Goal: Find specific page/section: Find specific page/section

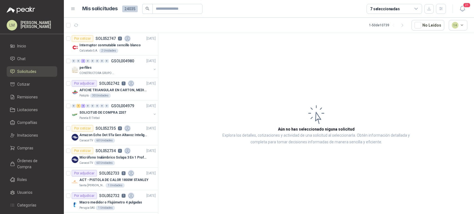
click at [32, 149] on span "Compras" at bounding box center [25, 148] width 16 height 6
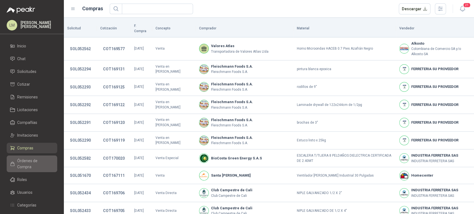
click at [27, 159] on span "Órdenes de Compra" at bounding box center [34, 164] width 35 height 12
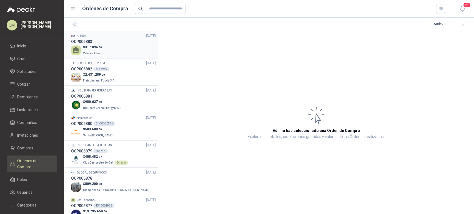
click at [95, 47] on span "317.894 ,00" at bounding box center [93, 47] width 17 height 4
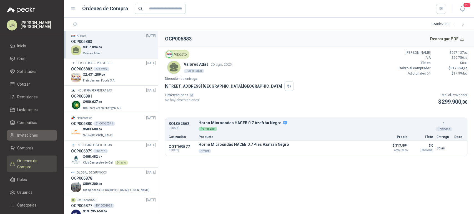
click at [28, 135] on span "Invitaciones" at bounding box center [27, 135] width 21 height 6
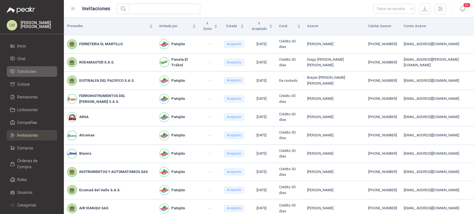
click at [31, 72] on span "Solicitudes" at bounding box center [26, 72] width 19 height 6
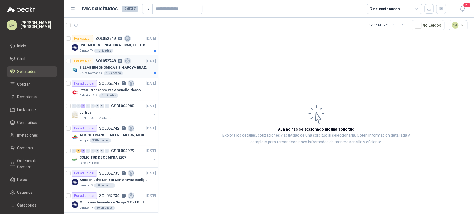
click at [132, 66] on p "SILLAS ERGONOMICAS SIN APOYA BRAZOS" at bounding box center [113, 67] width 69 height 5
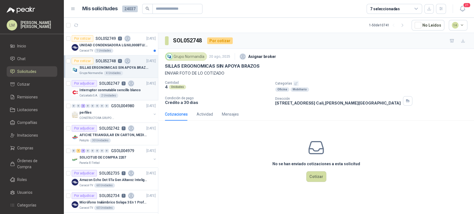
click at [115, 89] on p "Interruptor conmutable sencillo blanco" at bounding box center [109, 90] width 61 height 5
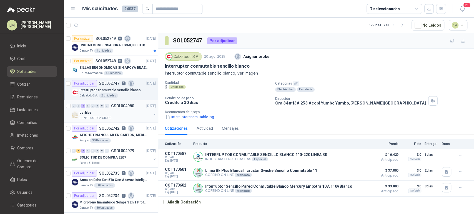
click at [118, 108] on p "GSOL004980" at bounding box center [122, 106] width 23 height 4
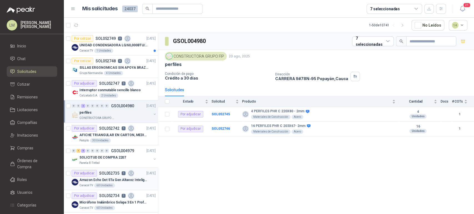
click at [114, 171] on p "SOL052735" at bounding box center [109, 173] width 20 height 4
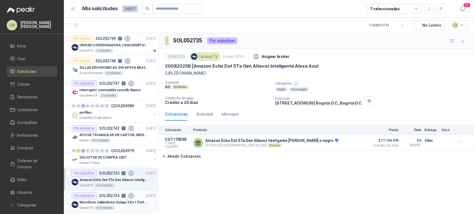
click at [122, 197] on p "1" at bounding box center [124, 196] width 4 height 4
click at [118, 174] on p "SOL052735" at bounding box center [109, 173] width 20 height 4
click at [237, 99] on p "Condición de pago" at bounding box center [218, 98] width 106 height 4
click at [24, 144] on link "Compras" at bounding box center [32, 148] width 50 height 11
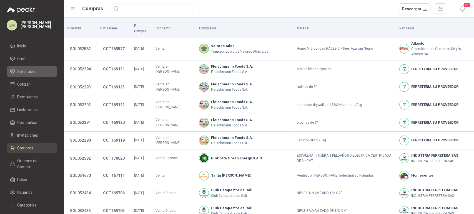
click at [31, 69] on span "Solicitudes" at bounding box center [26, 72] width 19 height 6
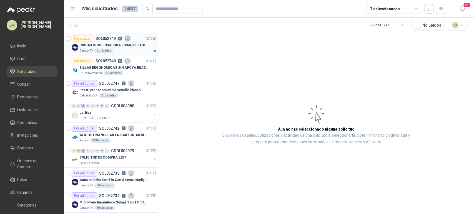
click at [127, 46] on p "UNIDAD CONDENSADORA LG/60,000BTU/220V/R410A: I" at bounding box center [113, 45] width 69 height 5
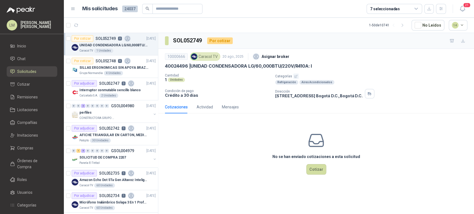
click at [295, 75] on icon "button" at bounding box center [295, 76] width 3 height 3
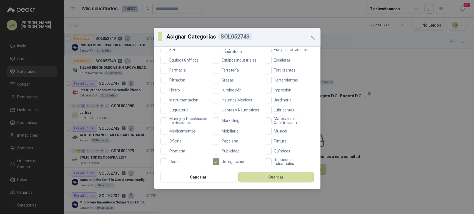
scroll to position [198, 0]
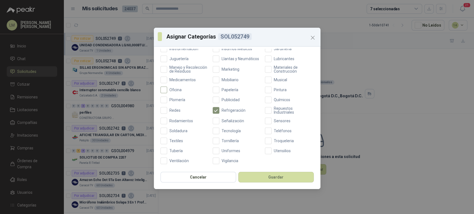
click at [175, 89] on span "Oficina" at bounding box center [175, 90] width 17 height 4
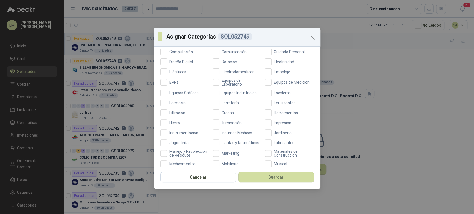
scroll to position [108, 0]
click at [222, 102] on span "Ferretería" at bounding box center [230, 103] width 22 height 4
click at [259, 174] on button "Guardar" at bounding box center [275, 177] width 75 height 11
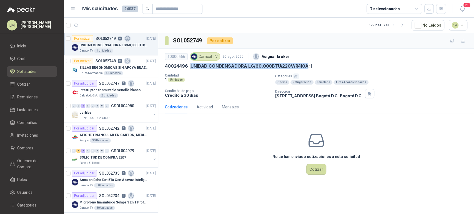
drag, startPoint x: 192, startPoint y: 66, endPoint x: 307, endPoint y: 66, distance: 115.1
click at [307, 66] on p "40024496 | UNIDAD CONDENSADORA LG/60,000BTU/220V/R410A: I" at bounding box center [238, 66] width 147 height 6
copy p "UNIDAD CONDENSADORA LG/60,000BTU/220V/R410A"
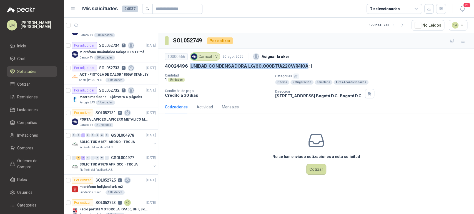
scroll to position [151, 0]
click at [100, 72] on p "ACT - PISTOLA DE CALOR 1800W STANLEY" at bounding box center [113, 74] width 69 height 5
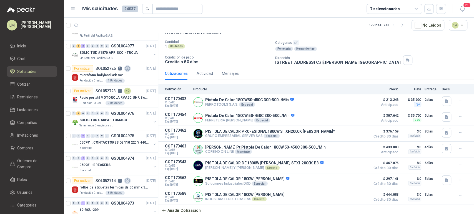
scroll to position [262, 0]
click at [115, 72] on div "micrófono hollyland lark m2" at bounding box center [117, 75] width 76 height 7
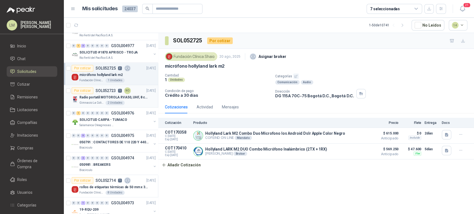
click at [109, 92] on p "SOL052723" at bounding box center [105, 91] width 20 height 4
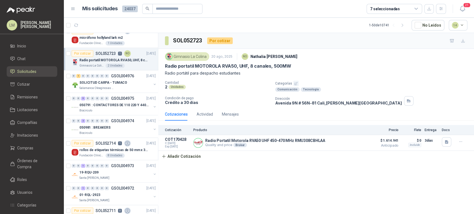
scroll to position [303, 0]
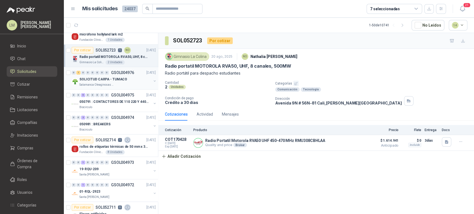
click at [115, 79] on p "SOLICITUD CARPA - TUMACO" at bounding box center [103, 79] width 48 height 5
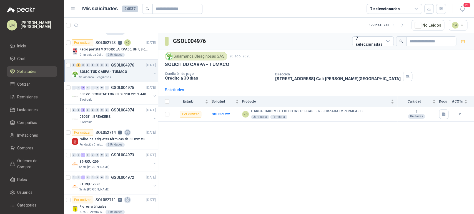
scroll to position [311, 0]
click at [216, 115] on b "SOL052722" at bounding box center [220, 114] width 18 height 4
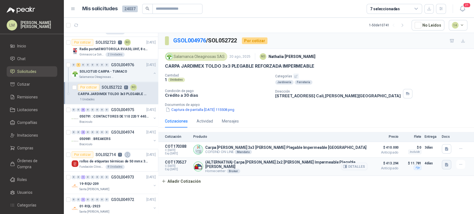
click at [449, 166] on button "button" at bounding box center [445, 164] width 9 height 9
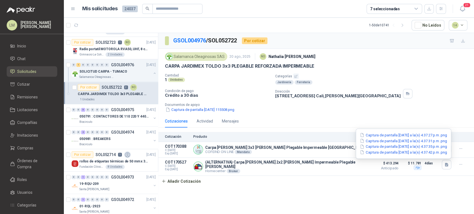
click at [366, 111] on div "Captura de pantalla [DATE] 115508.png" at bounding box center [318, 110] width 307 height 6
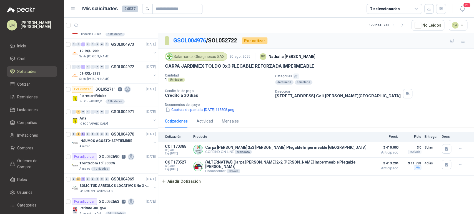
scroll to position [444, 0]
click at [116, 73] on div "01-RQL-2923" at bounding box center [115, 73] width 72 height 7
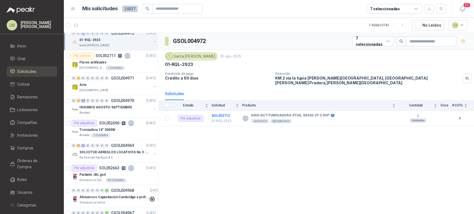
scroll to position [481, 0]
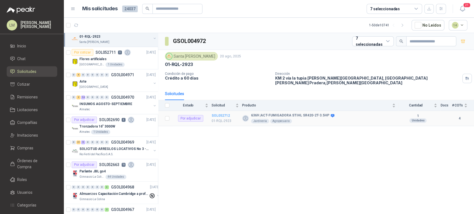
click at [227, 114] on b "SOL052712" at bounding box center [220, 116] width 18 height 4
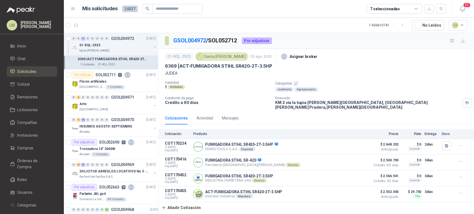
click at [238, 89] on div "1 Unidades" at bounding box center [218, 87] width 106 height 5
click at [108, 104] on div "Arte" at bounding box center [115, 104] width 72 height 7
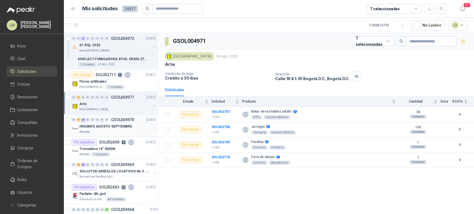
click at [115, 128] on p "INSUMOS AGOSTO-SEPTIEMBRE" at bounding box center [105, 126] width 53 height 5
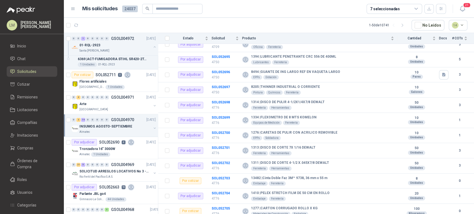
scroll to position [133, 0]
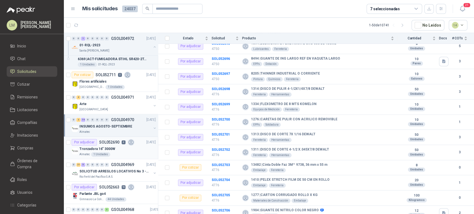
click at [98, 150] on p "Tronzadora 16” 3000W" at bounding box center [97, 148] width 36 height 5
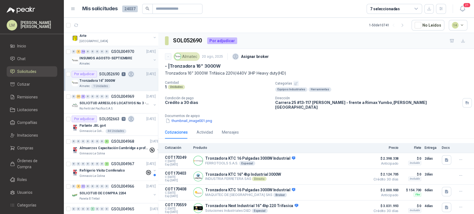
scroll to position [553, 0]
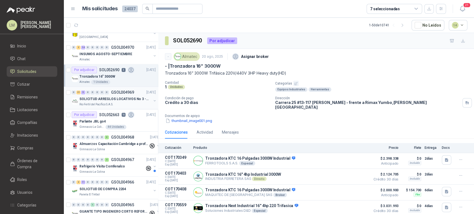
click at [111, 96] on div "SOLICITUD ARREGLOS LOCATIVOS No 3 - PICHINDE" at bounding box center [115, 99] width 72 height 7
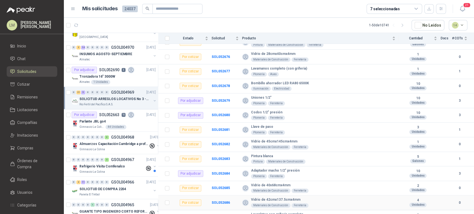
scroll to position [229, 0]
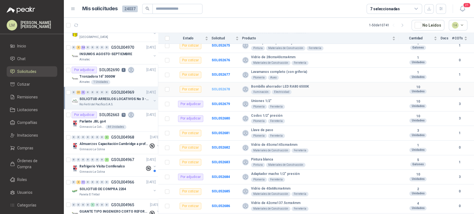
click at [226, 88] on b "SOL052678" at bounding box center [220, 89] width 18 height 4
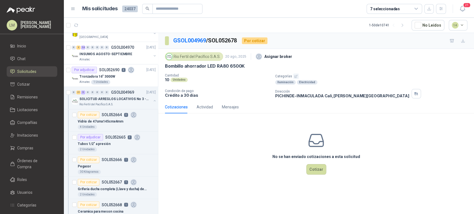
click at [293, 74] on button "button" at bounding box center [296, 77] width 6 height 6
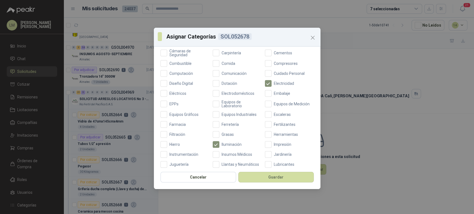
scroll to position [90, 0]
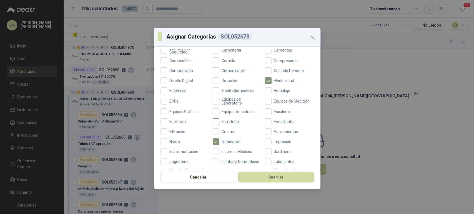
click at [229, 120] on span "Ferretería" at bounding box center [230, 122] width 22 height 4
click at [254, 177] on button "Guardar" at bounding box center [275, 177] width 75 height 11
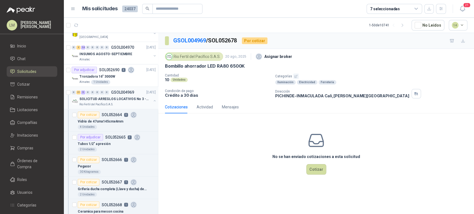
click at [152, 99] on button "button" at bounding box center [154, 100] width 4 height 4
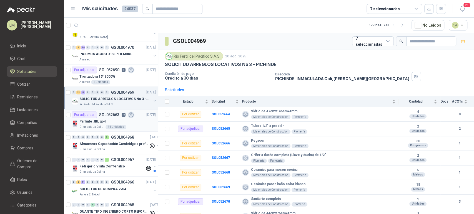
click at [120, 125] on div "44 Unidades" at bounding box center [115, 127] width 21 height 4
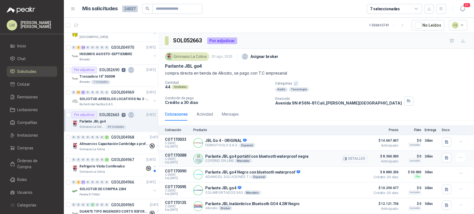
scroll to position [90, 0]
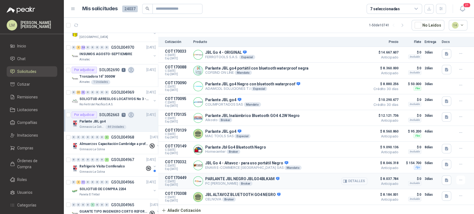
click at [346, 181] on button "Detalles" at bounding box center [354, 181] width 26 height 7
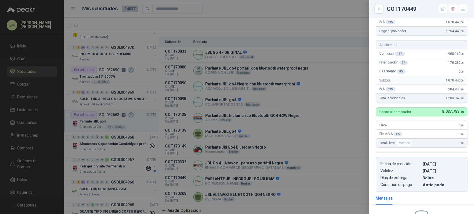
scroll to position [105, 0]
click at [326, 170] on div at bounding box center [237, 107] width 474 height 214
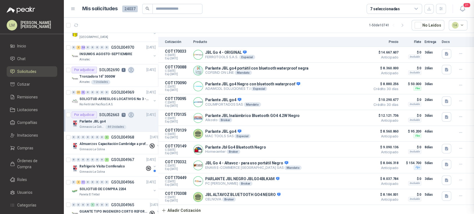
scroll to position [184, 0]
click at [346, 195] on button "Detalles" at bounding box center [354, 196] width 26 height 7
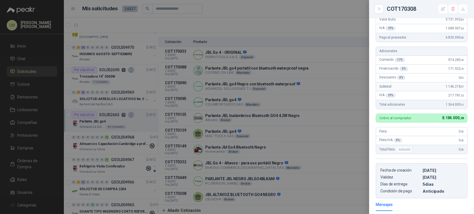
scroll to position [95, 0]
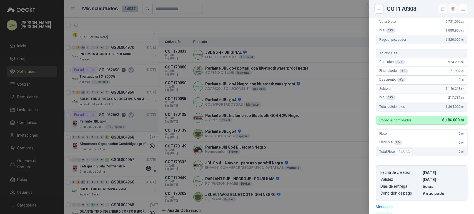
click at [296, 155] on div at bounding box center [237, 107] width 474 height 214
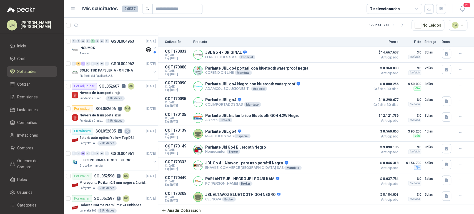
scroll to position [765, 0]
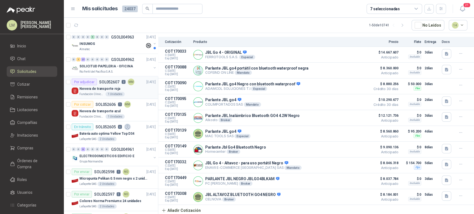
click at [106, 93] on div "1 Unidades" at bounding box center [114, 94] width 19 height 4
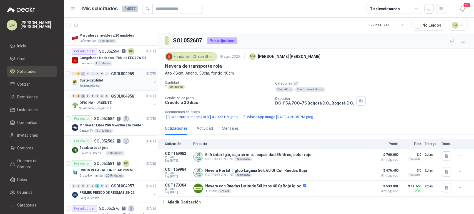
scroll to position [996, 0]
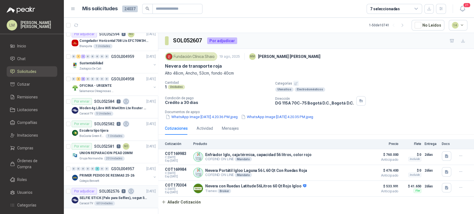
click at [106, 189] on p "SOL052576" at bounding box center [109, 191] width 20 height 4
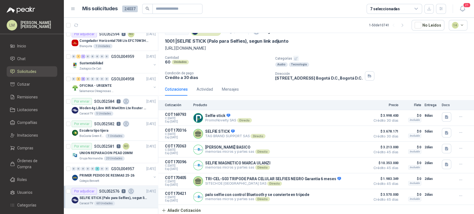
scroll to position [26, 0]
